Goal: Information Seeking & Learning: Understand process/instructions

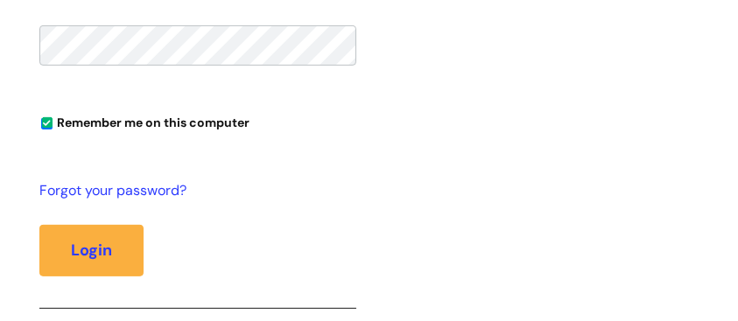
scroll to position [667, 0]
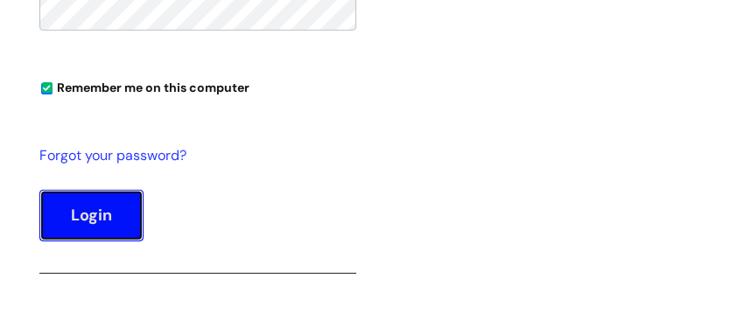
click at [102, 208] on button "Login" at bounding box center [91, 215] width 104 height 51
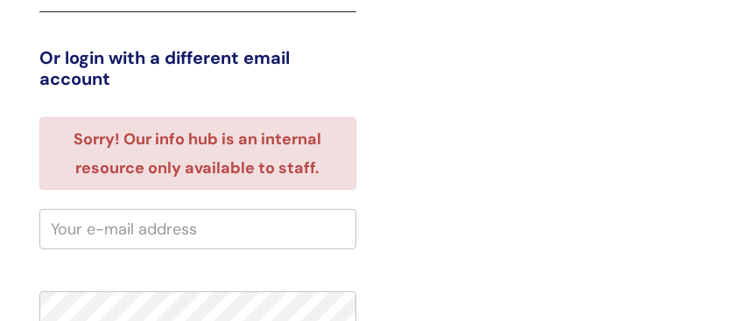
scroll to position [306, 0]
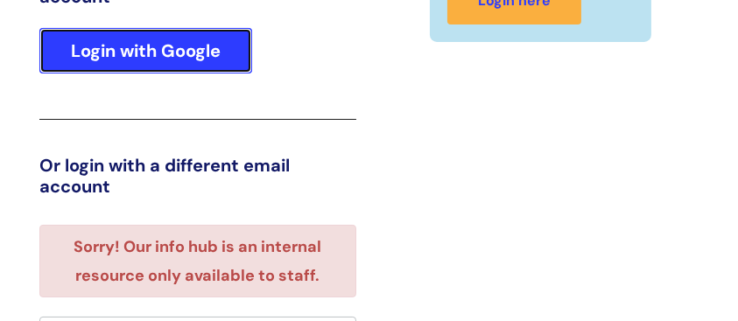
click at [129, 59] on link "Login with Google" at bounding box center [145, 51] width 213 height 46
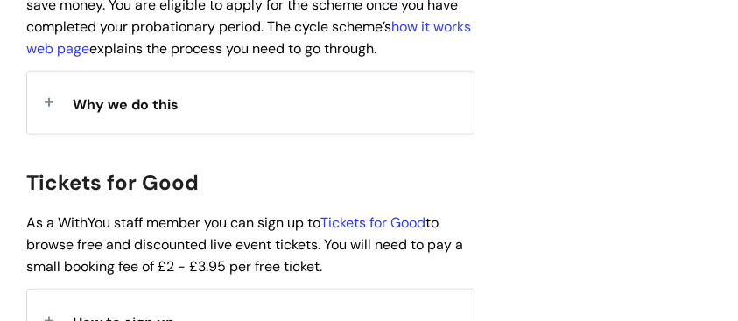
scroll to position [1809, 0]
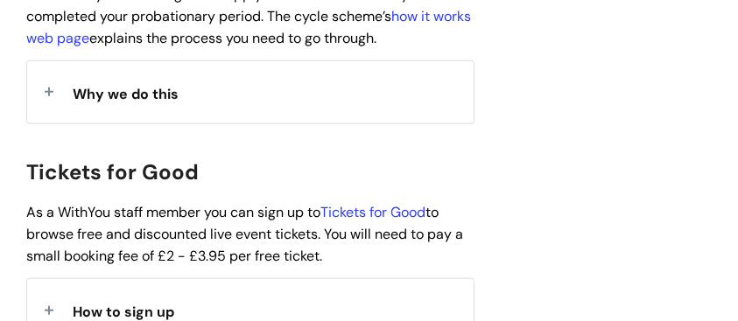
click at [120, 303] on span "How to sign up" at bounding box center [124, 312] width 102 height 18
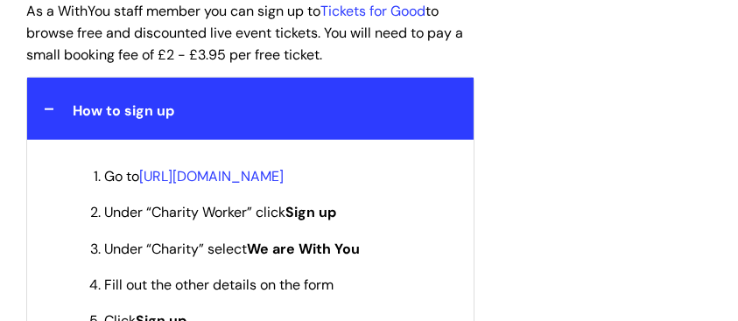
scroll to position [1984, 0]
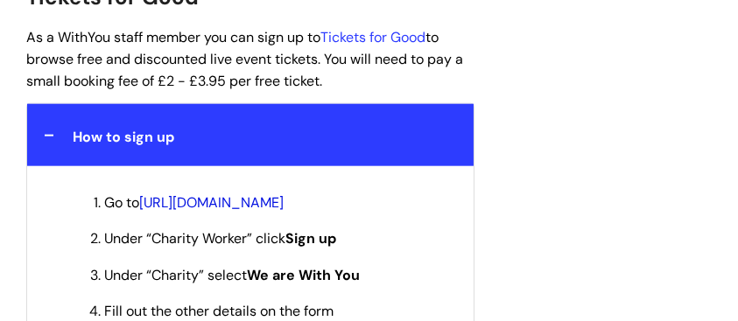
click at [284, 194] on link "[URL][DOMAIN_NAME]" at bounding box center [211, 203] width 144 height 18
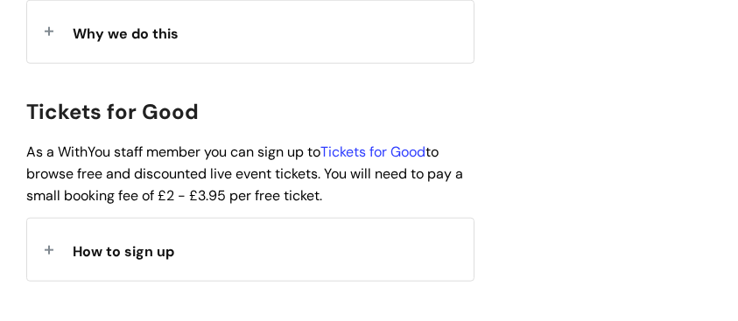
scroll to position [1868, 0]
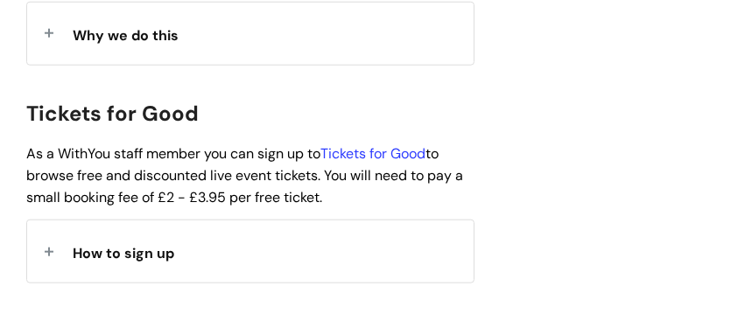
click at [114, 244] on span "How to sign up" at bounding box center [124, 253] width 102 height 18
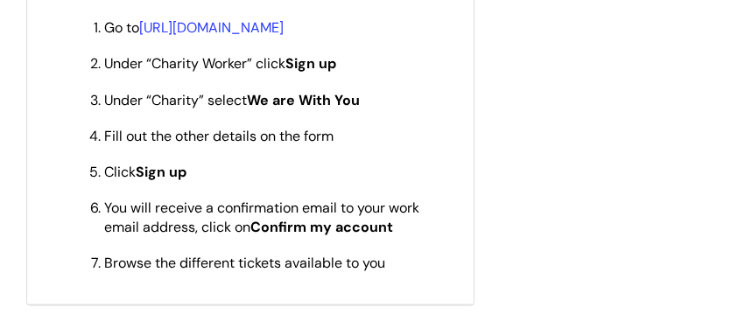
scroll to position [2102, 0]
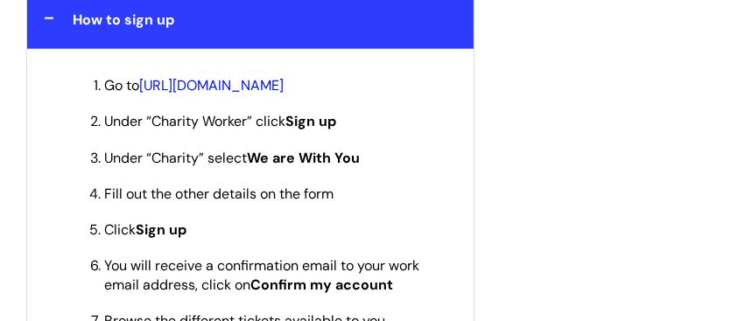
click at [284, 76] on link "[URL][DOMAIN_NAME]" at bounding box center [211, 85] width 144 height 18
